Goal: Communication & Community: Ask a question

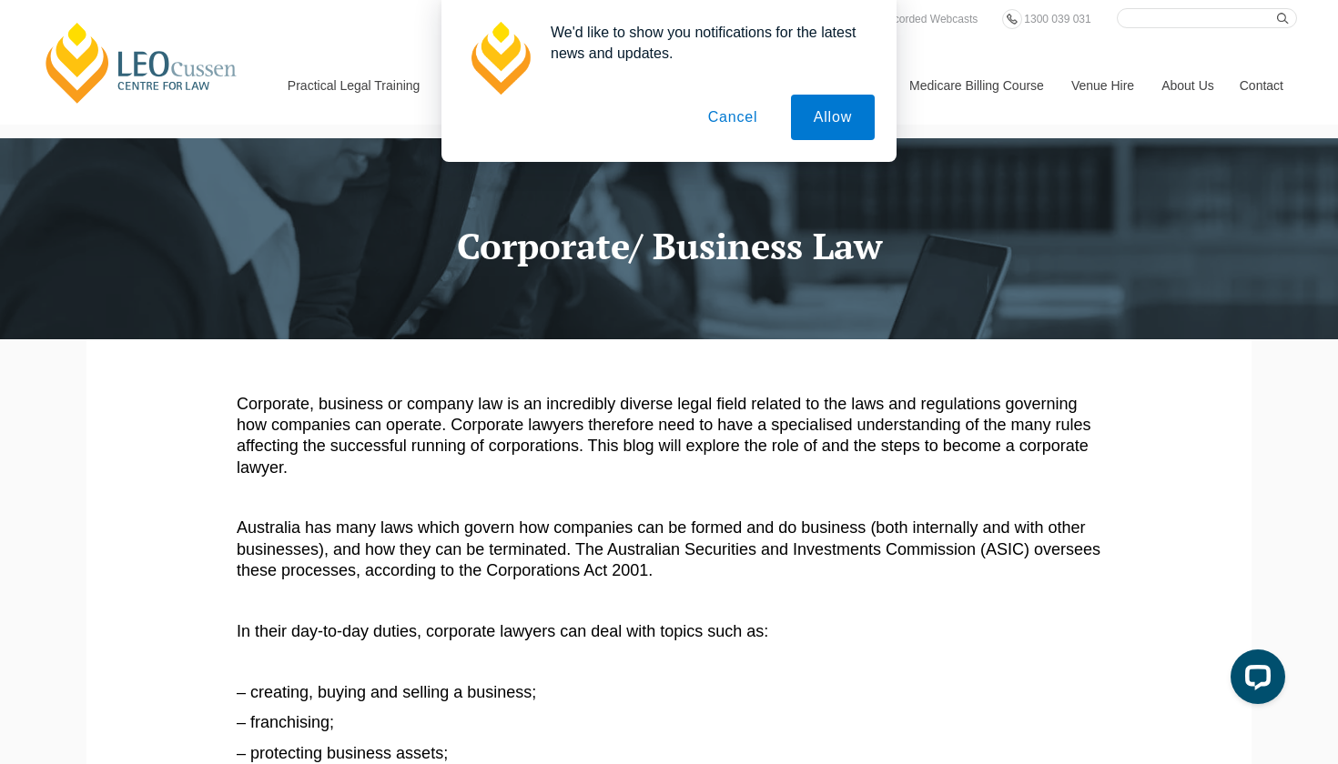
click at [748, 123] on button "Cancel" at bounding box center [733, 118] width 96 height 46
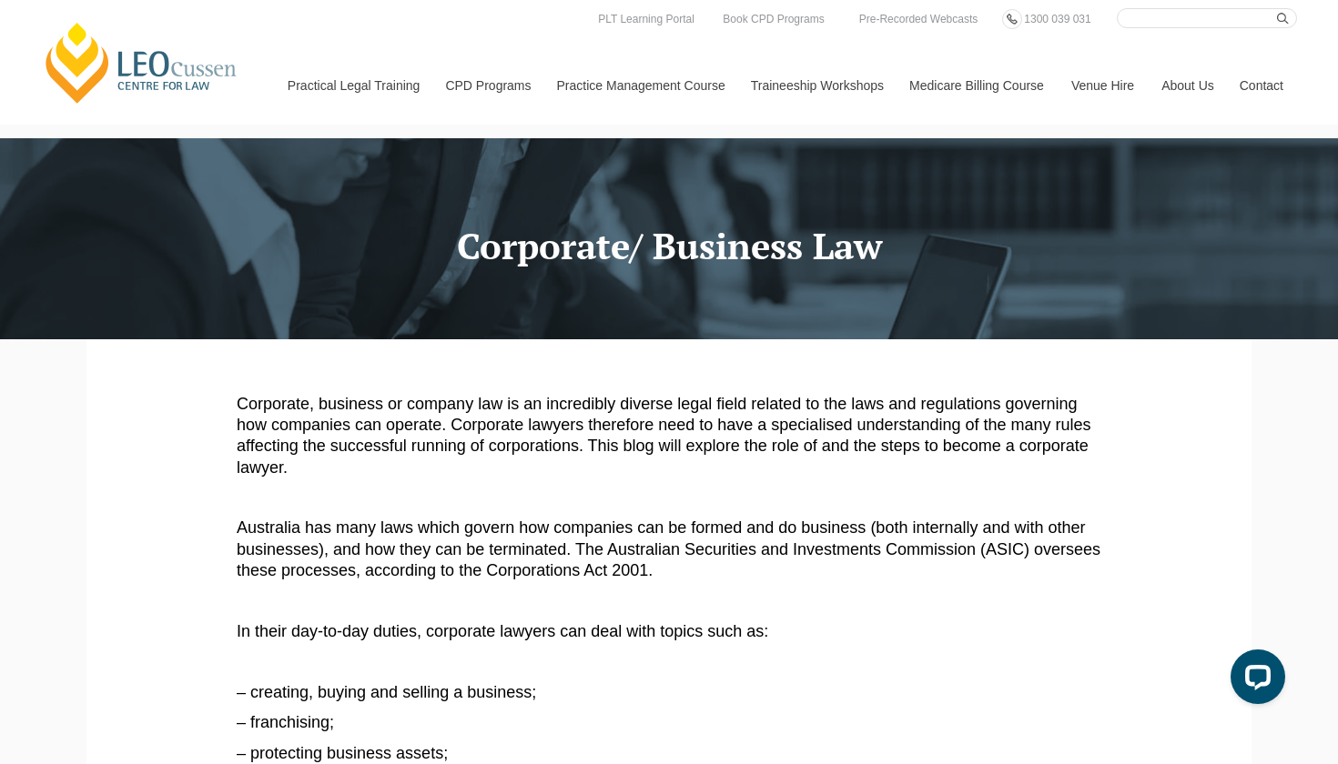
click at [1263, 85] on link "Contact" at bounding box center [1261, 85] width 71 height 78
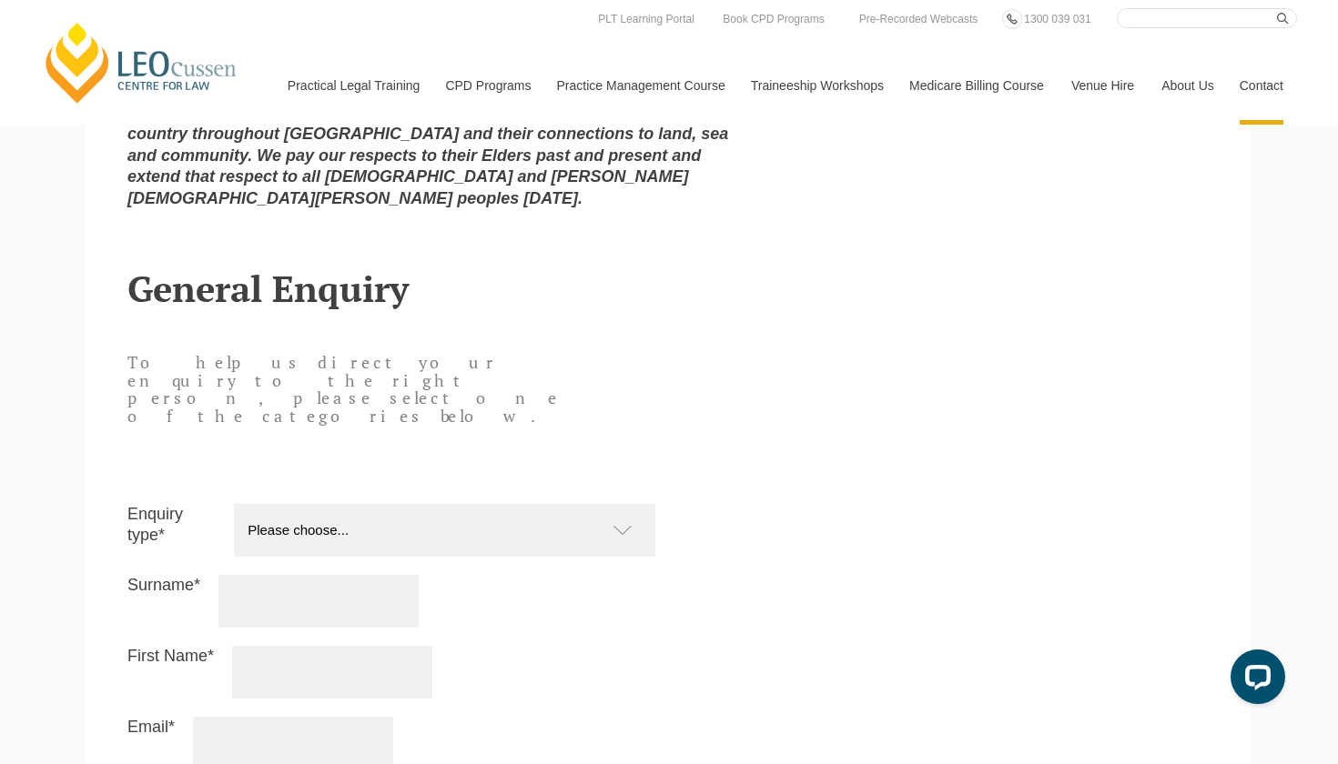
scroll to position [1488, 0]
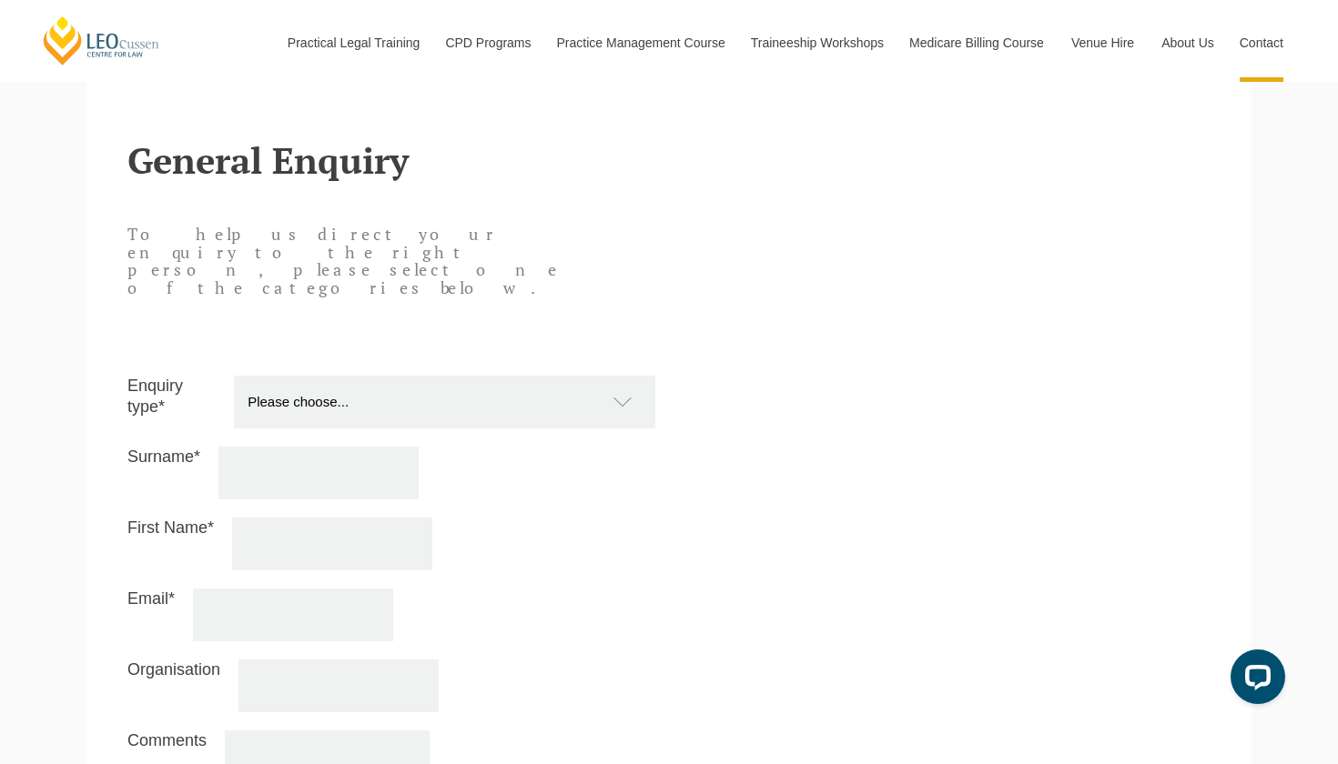
select select "Other"
type input "Vasylenko"
type input "Yelyzaveta"
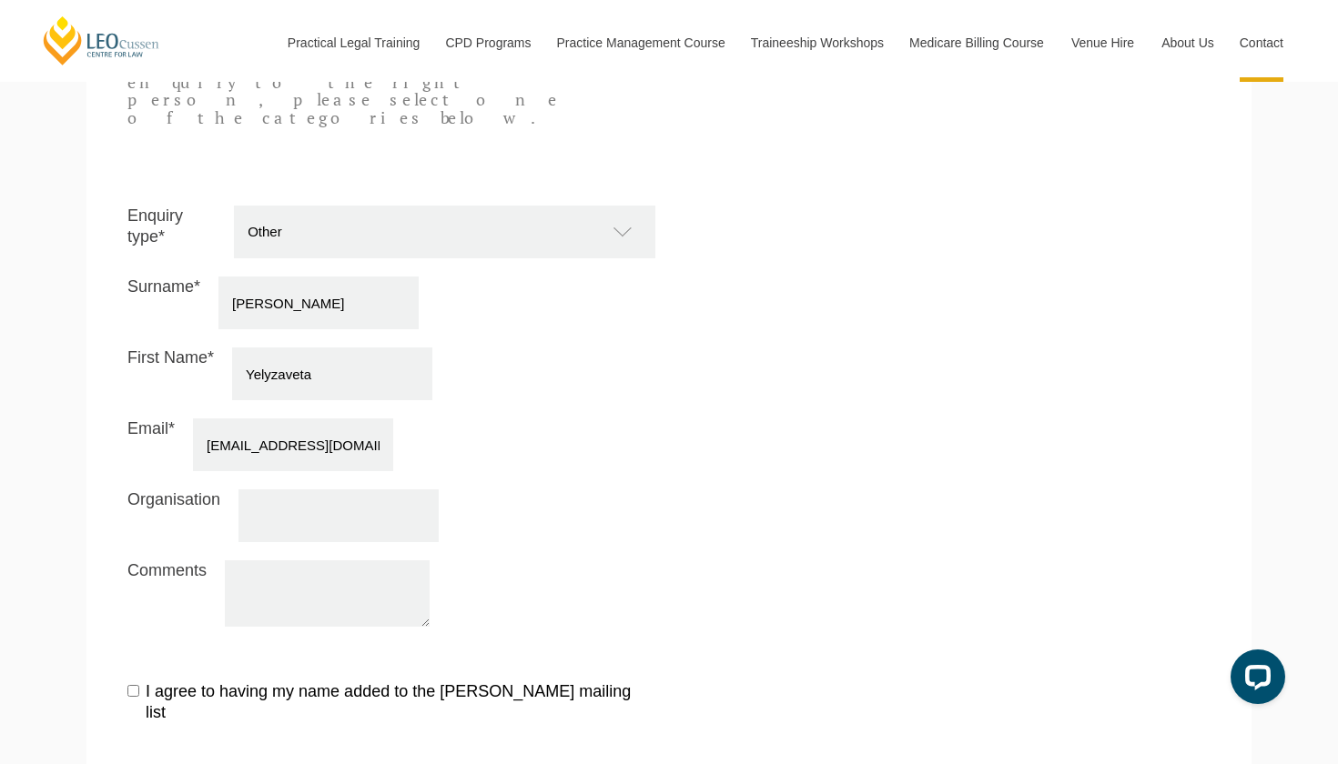
scroll to position [1721, 0]
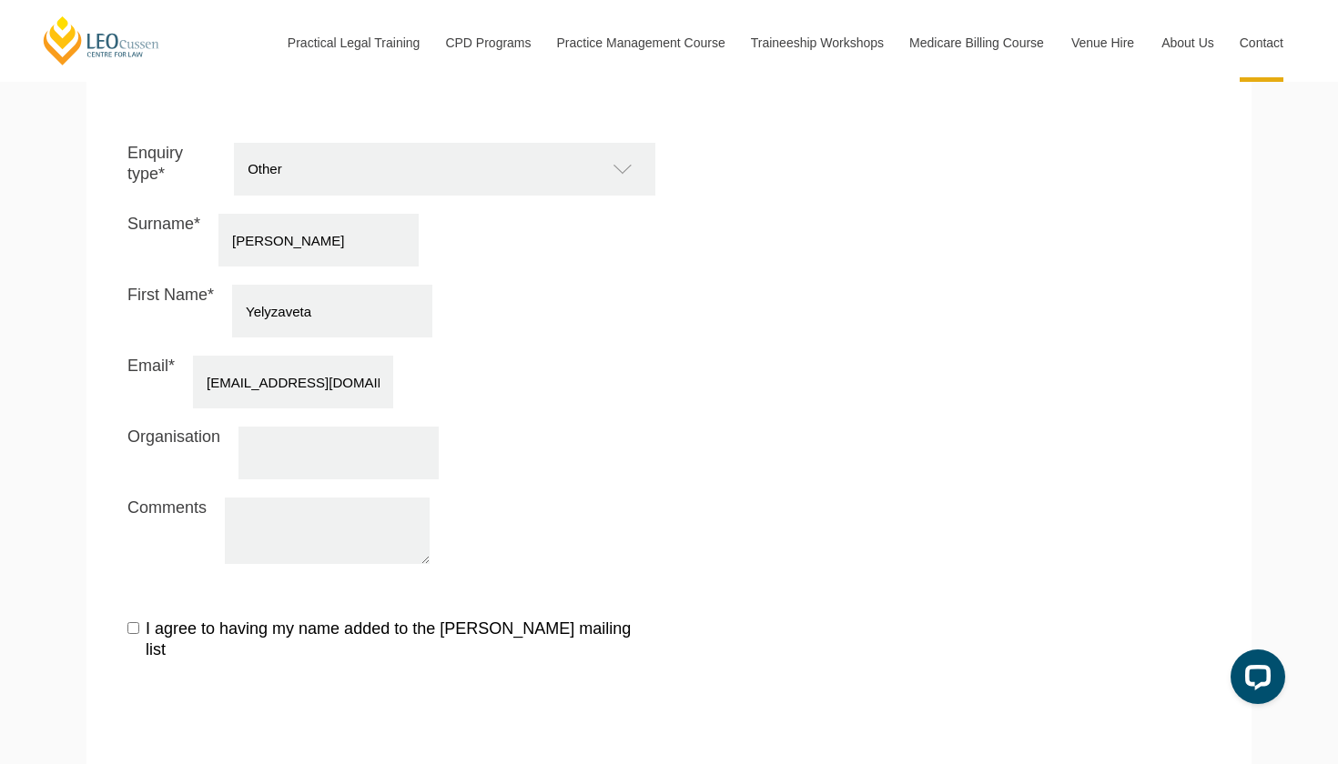
type input "lizavasilenko@beeqeeper.com"
click at [382, 498] on textarea "Comments" at bounding box center [327, 531] width 205 height 66
paste textarea "Hello, I’m Yelyzaveta from Beeqeeper - we provide modular infrastructure for EM…"
type textarea "Hello, I’m Yelyzaveta from Beeqeeper - we provide modular infrastructure for EM…"
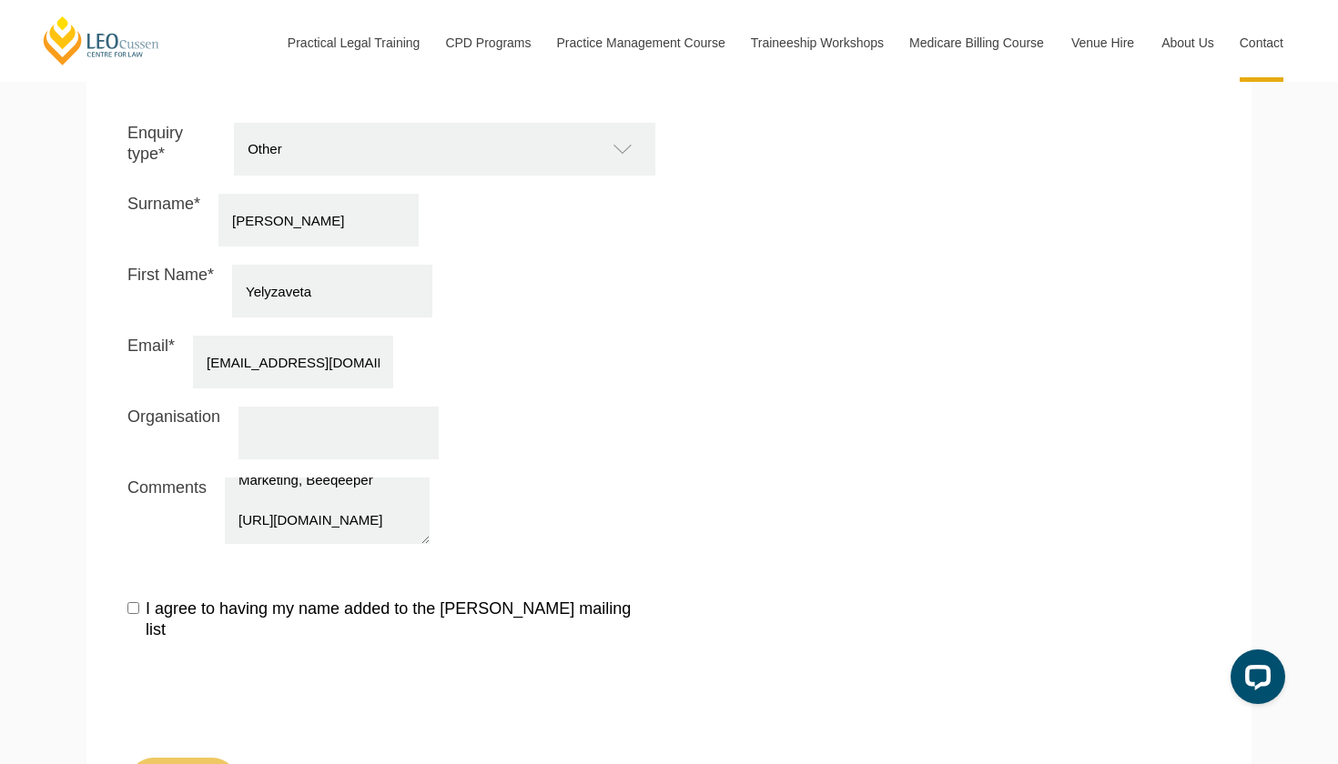
scroll to position [1745, 0]
